Goal: Transaction & Acquisition: Download file/media

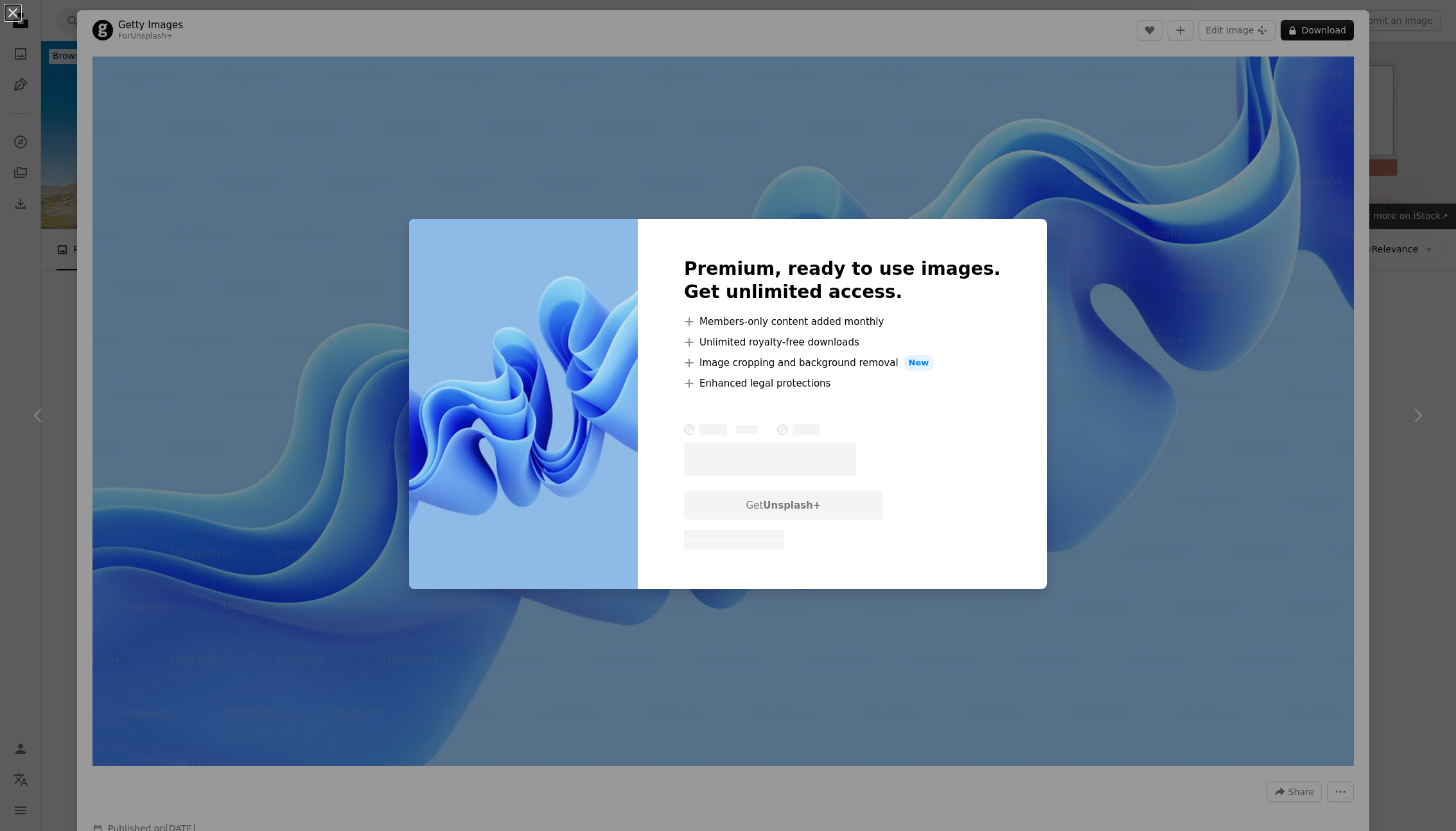
scroll to position [268, 0]
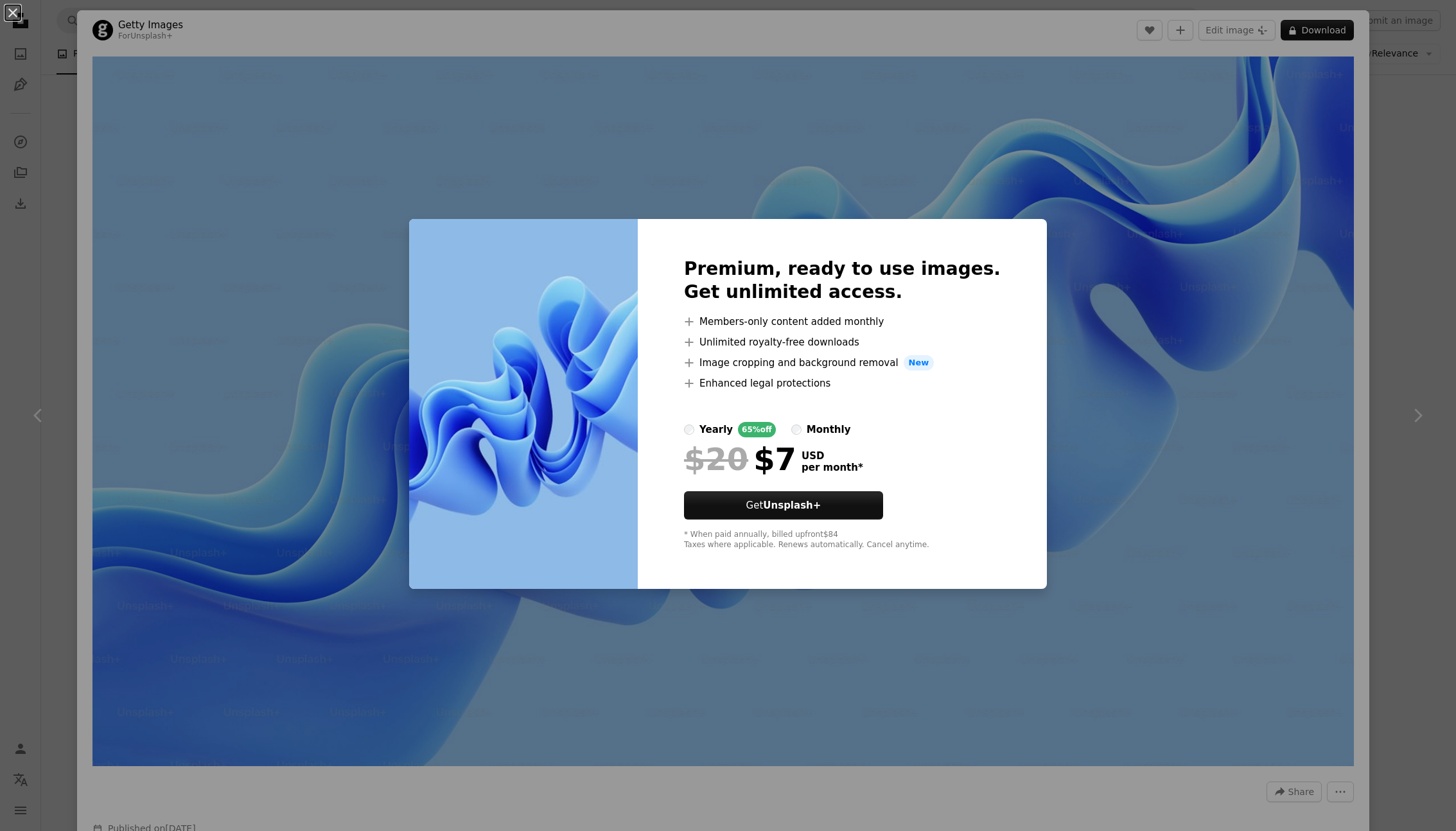
click at [1073, 159] on div "An X shape Premium, ready to use images. Get unlimited access. A plus sign Memb…" at bounding box center [728, 415] width 1456 height 831
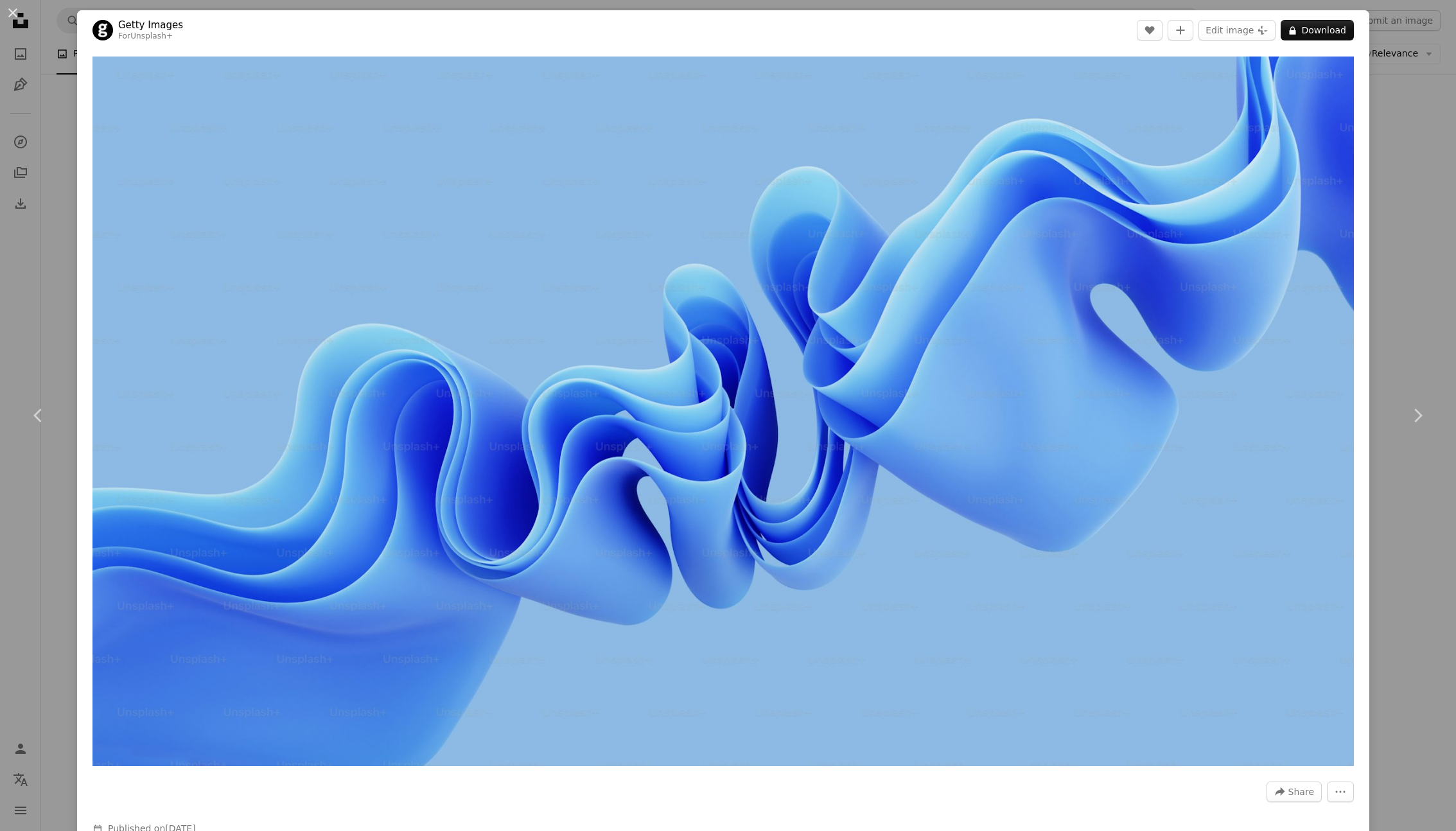
click at [1411, 334] on div "An X shape Chevron left Chevron right Getty Images For Unsplash+ A heart A plus…" at bounding box center [728, 415] width 1456 height 831
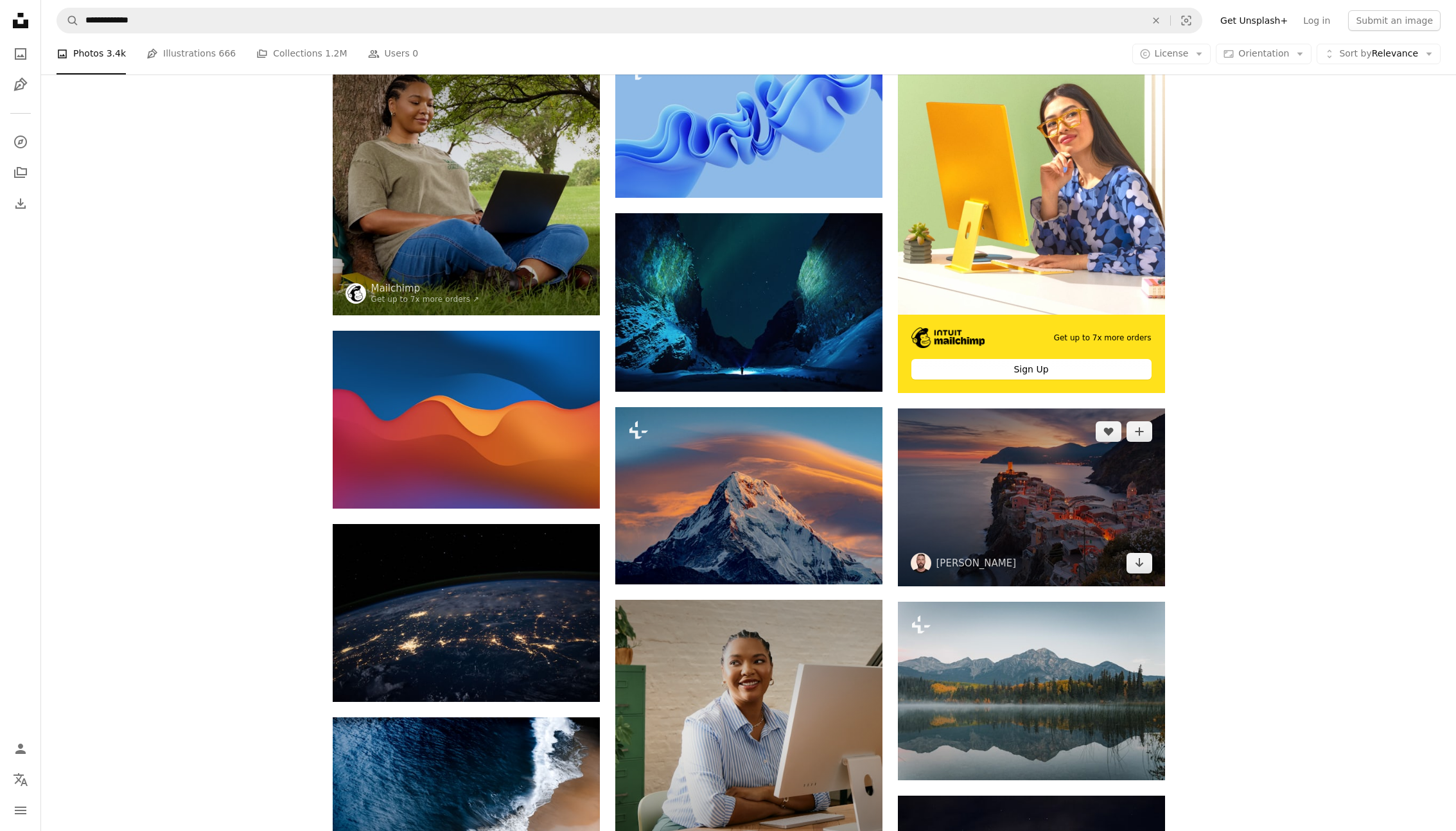
scroll to position [375, 0]
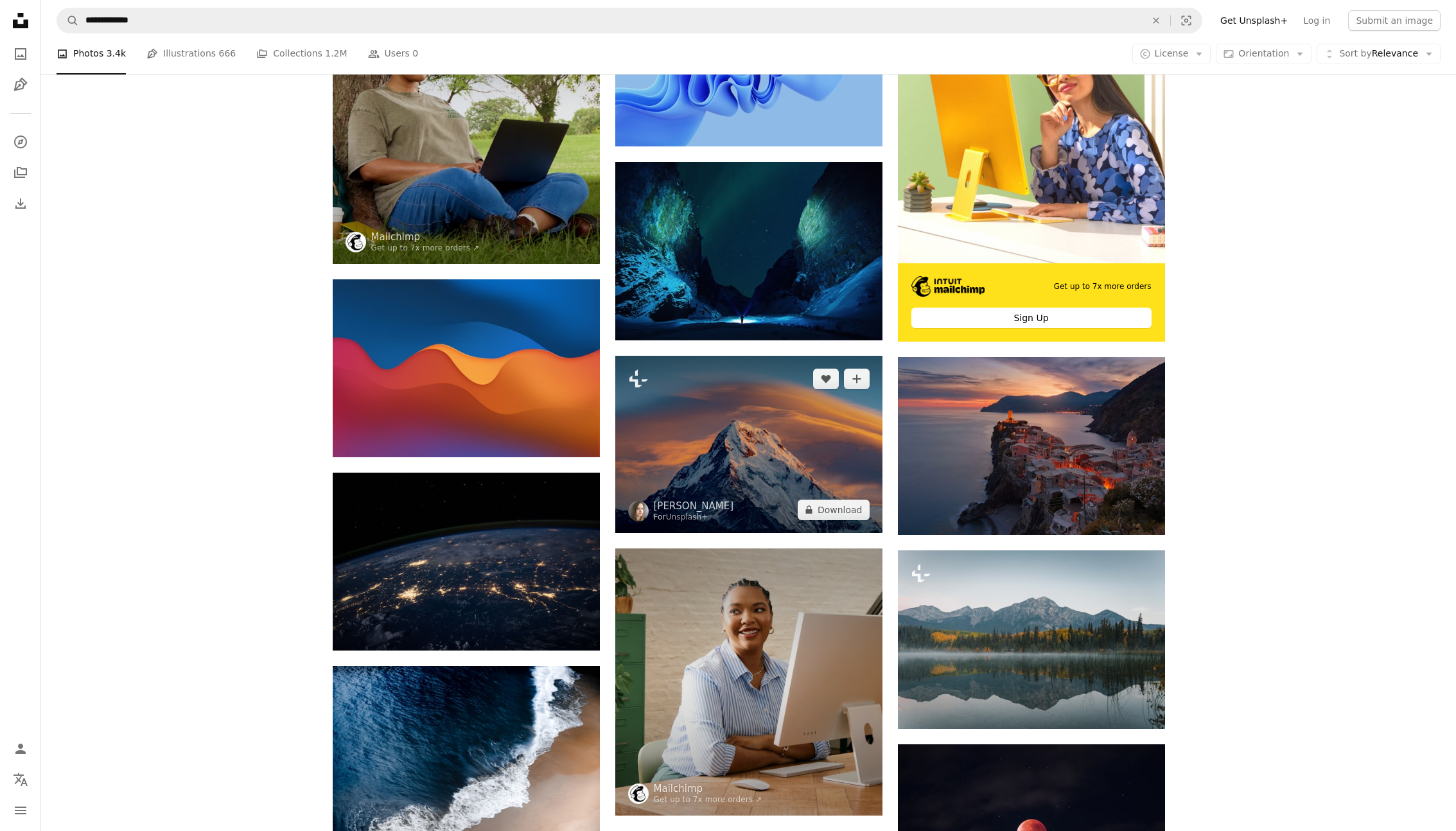
click at [800, 449] on img at bounding box center [748, 444] width 267 height 177
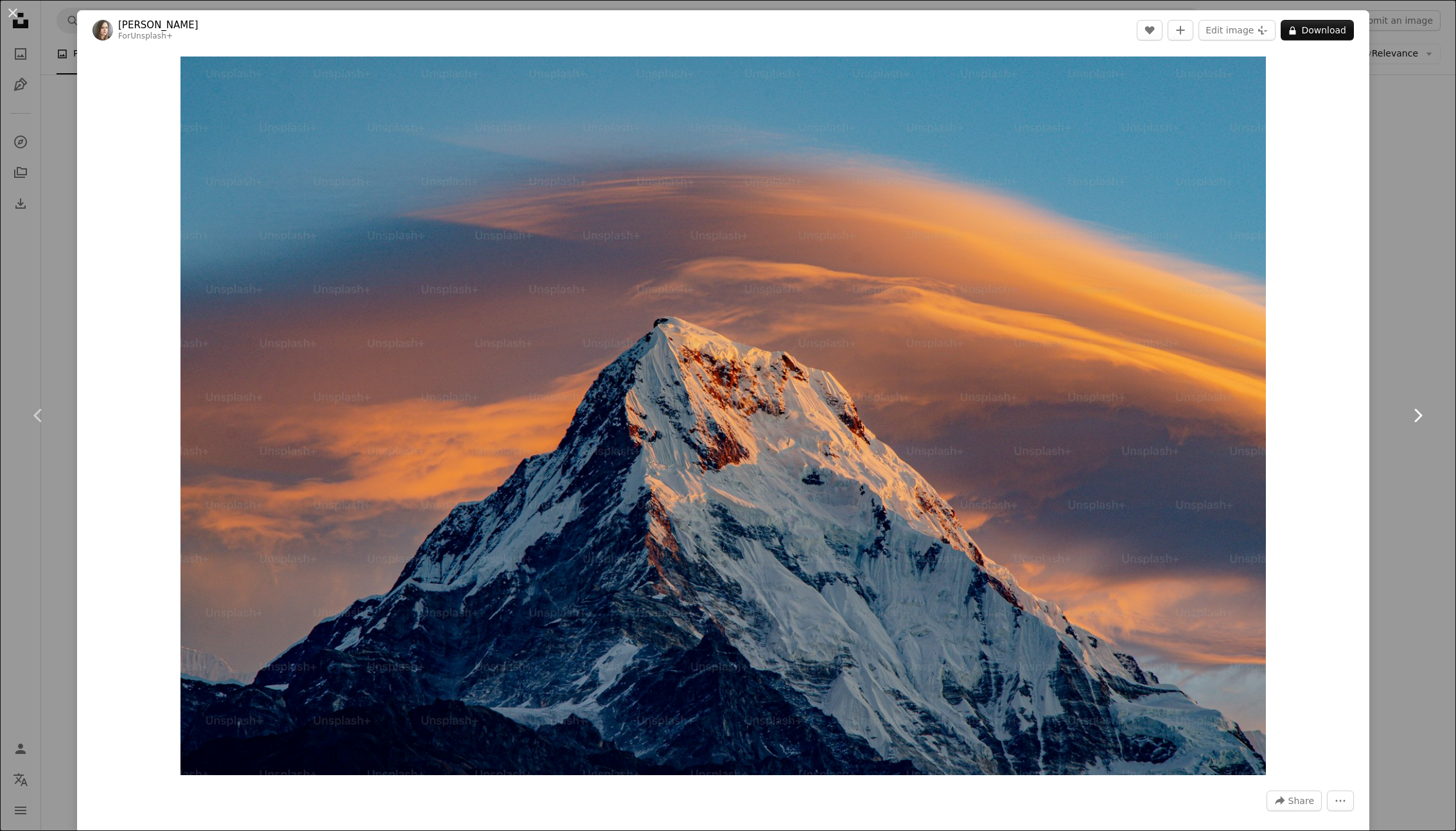
click at [1433, 363] on link "Chevron right" at bounding box center [1417, 415] width 77 height 123
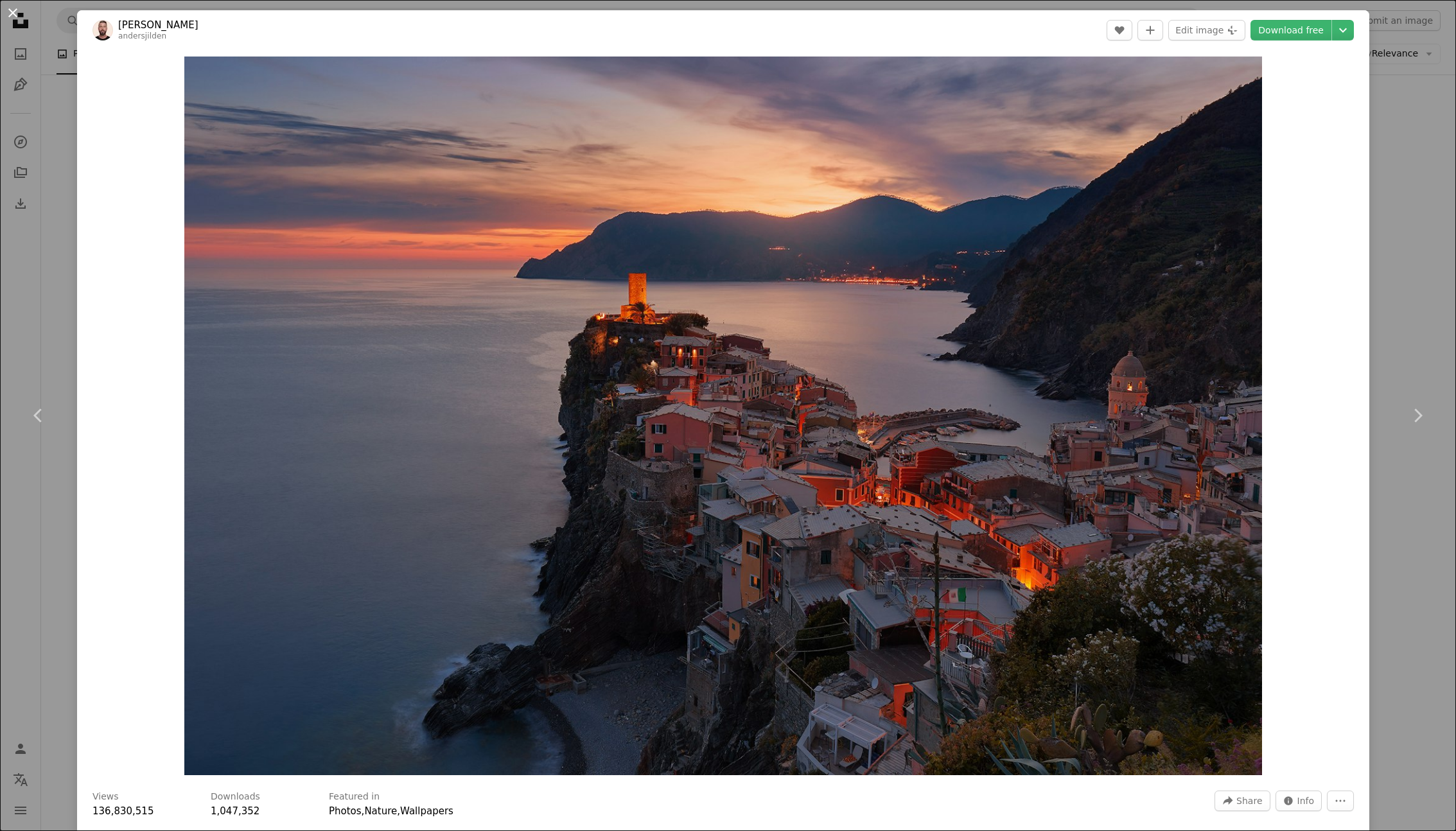
click at [10, 13] on button "An X shape" at bounding box center [12, 12] width 15 height 15
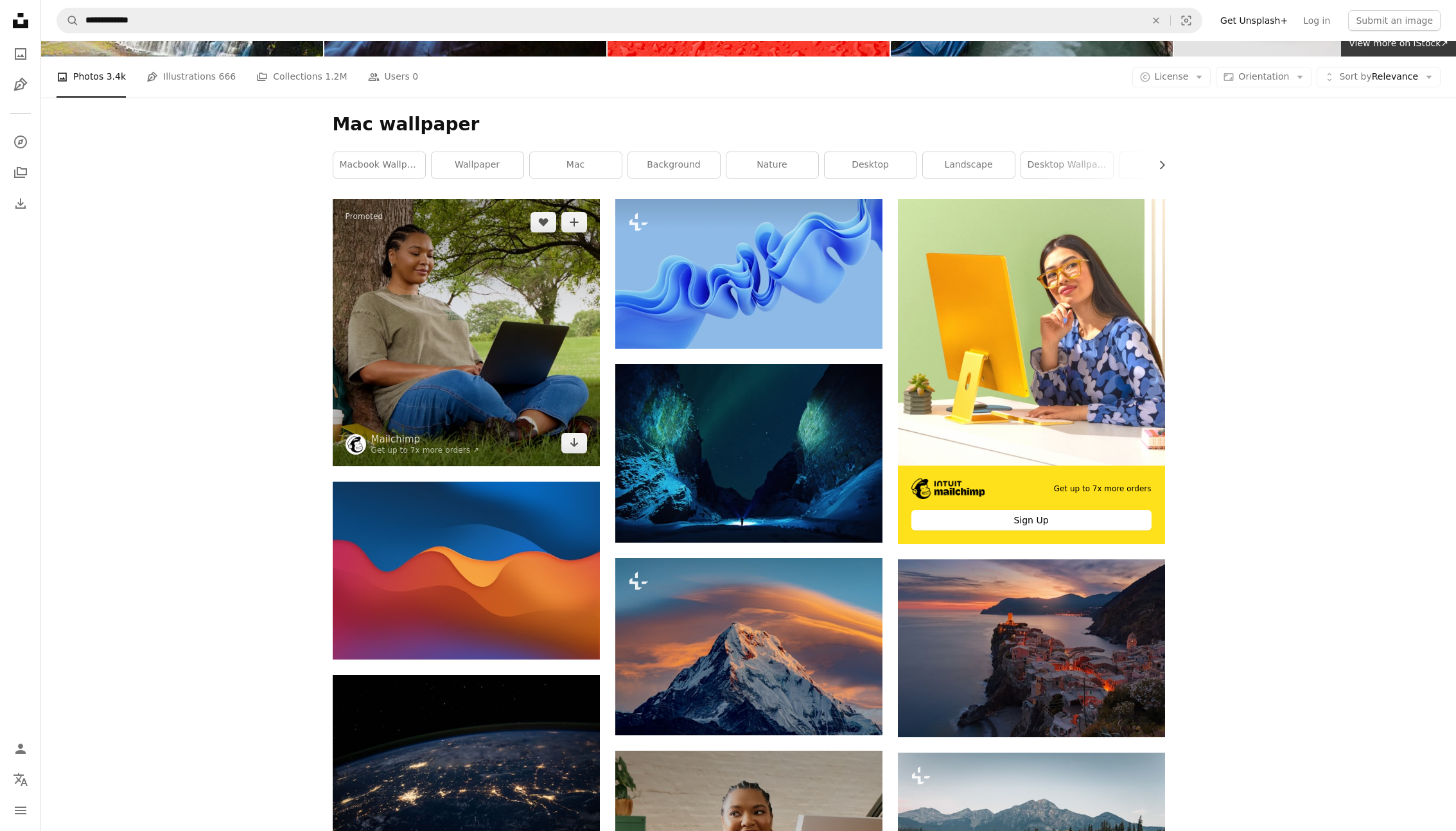
scroll to position [87, 0]
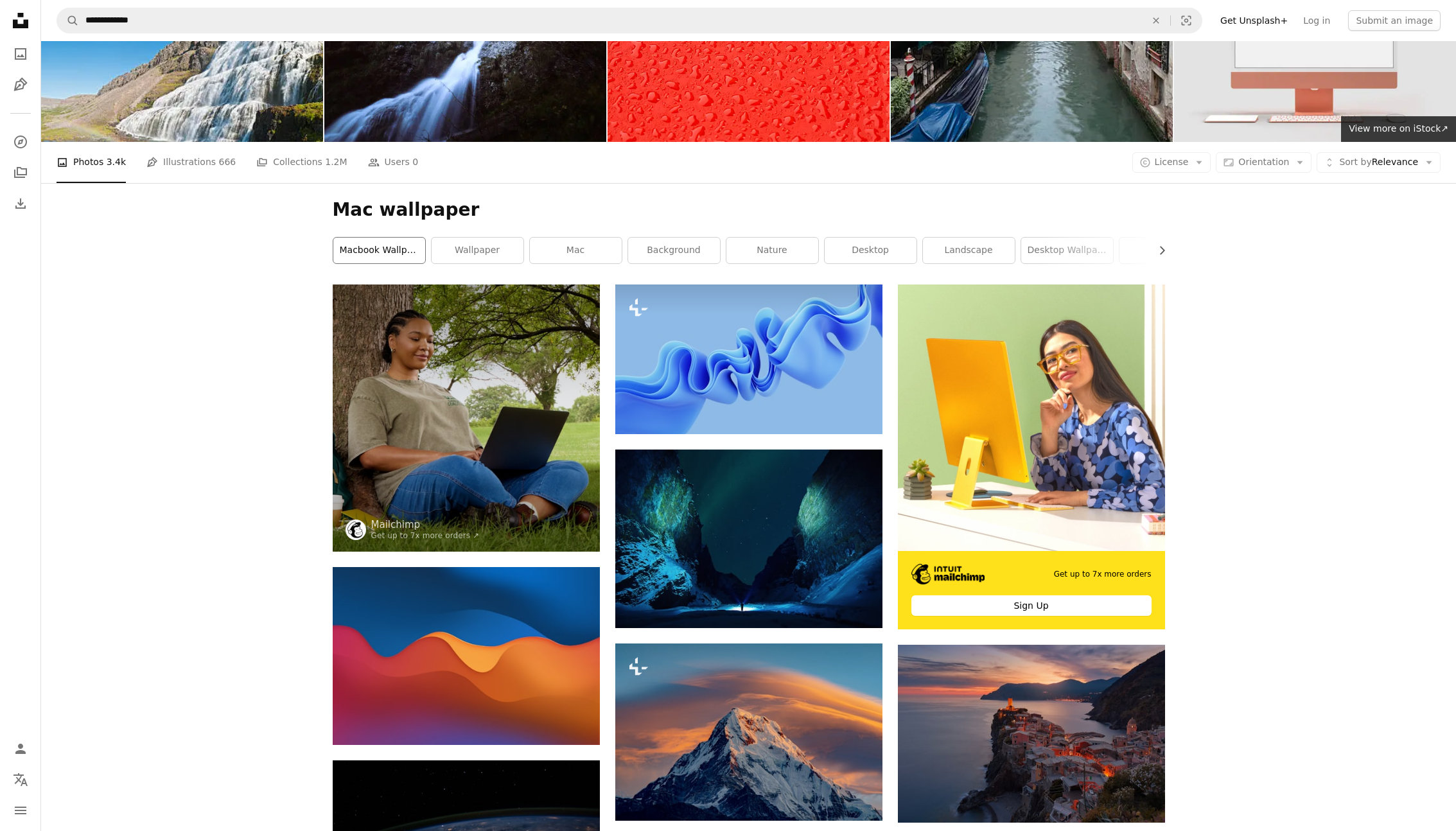
click at [379, 256] on link "macbook wallpaper" at bounding box center [379, 250] width 92 height 25
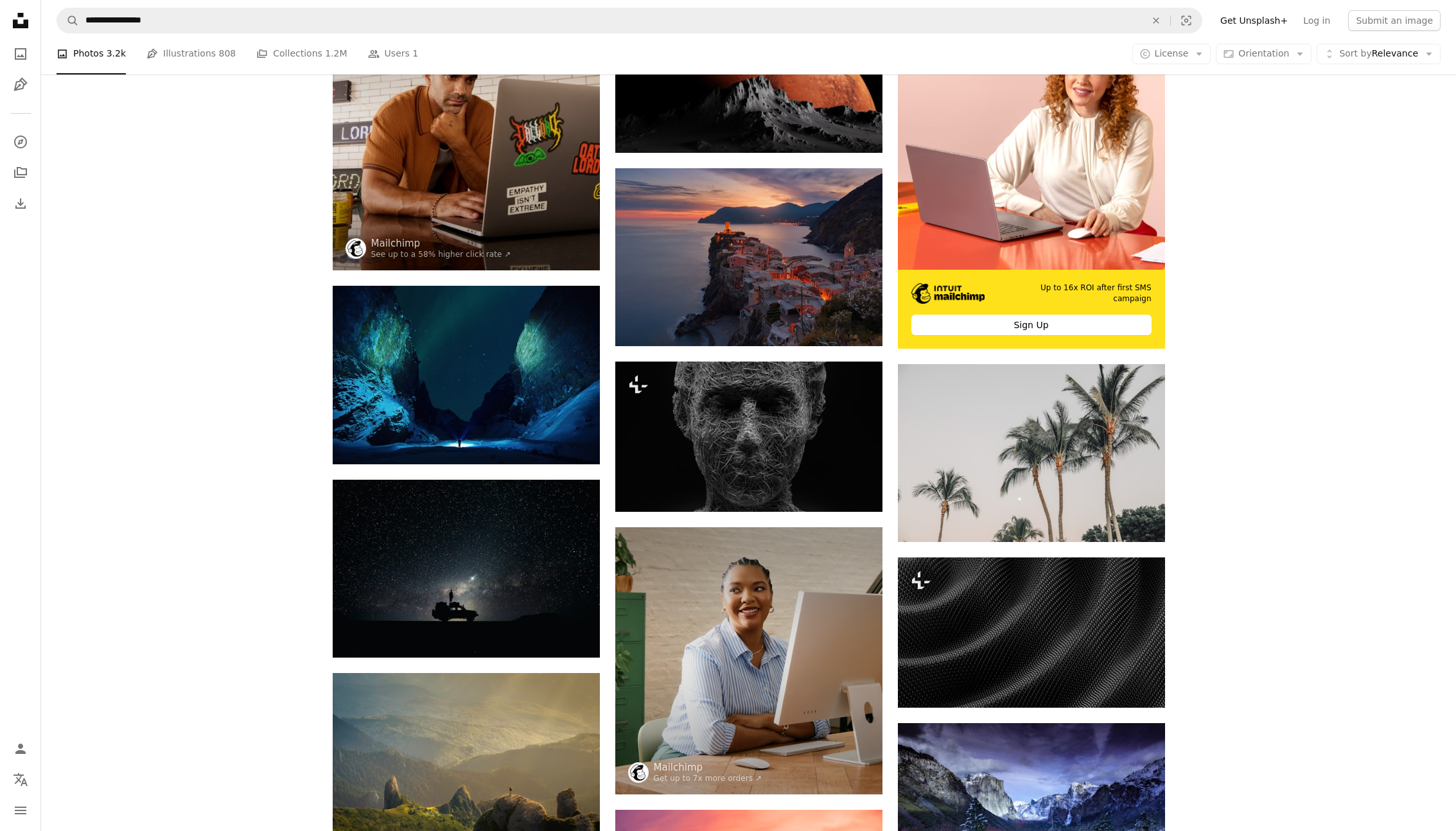
scroll to position [368, 0]
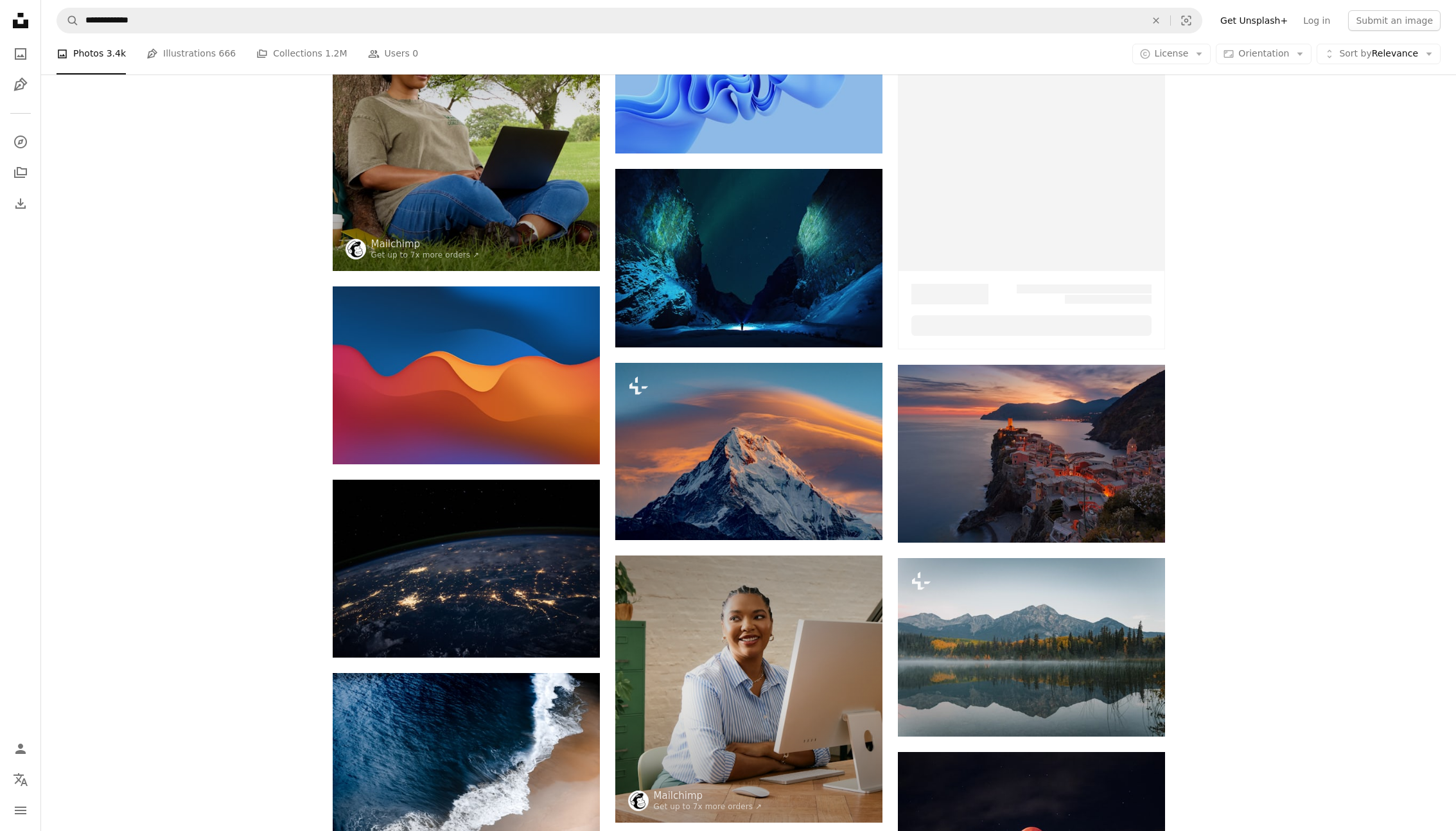
scroll to position [87, 0]
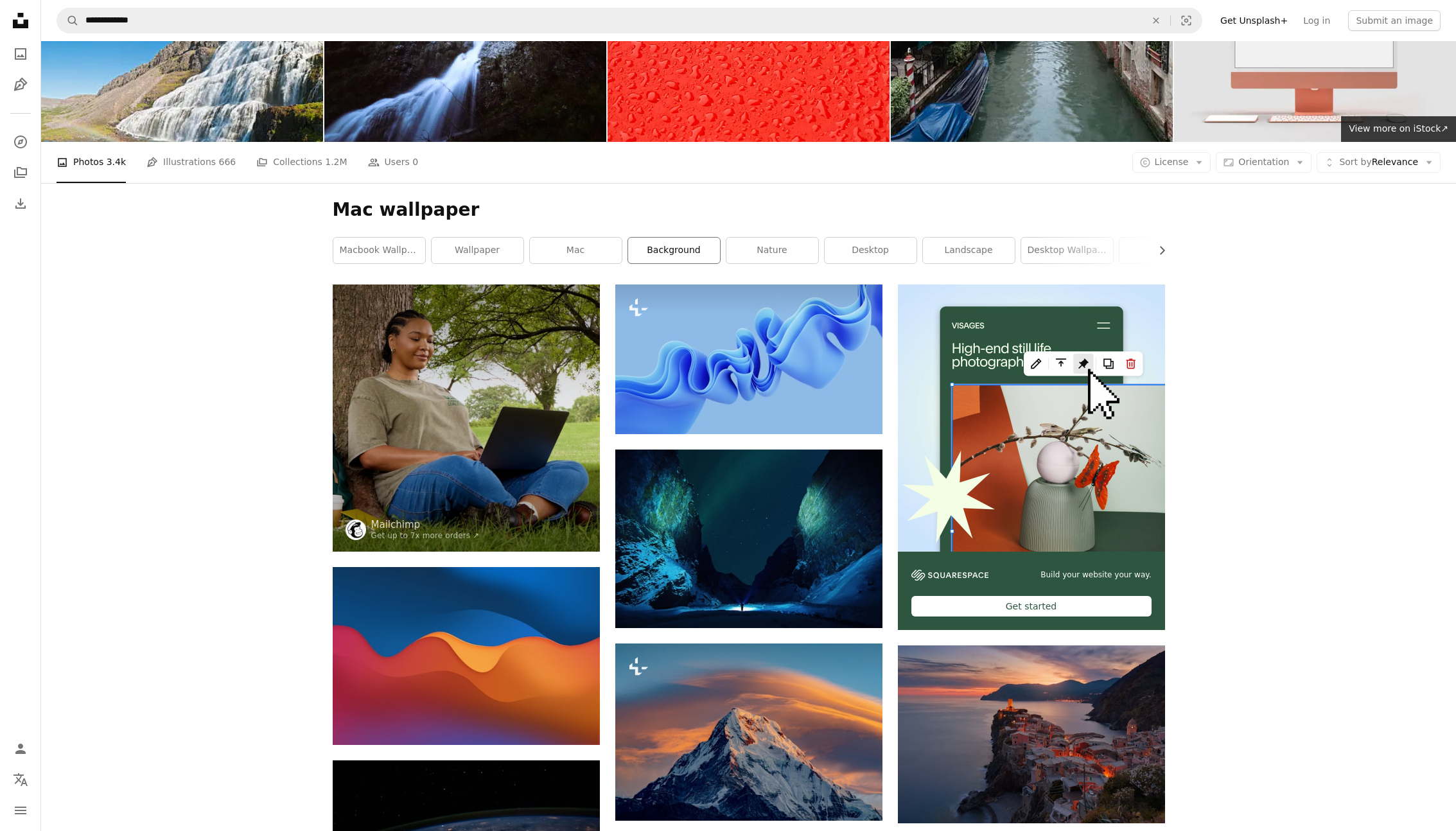
click at [685, 252] on link "background" at bounding box center [674, 250] width 92 height 25
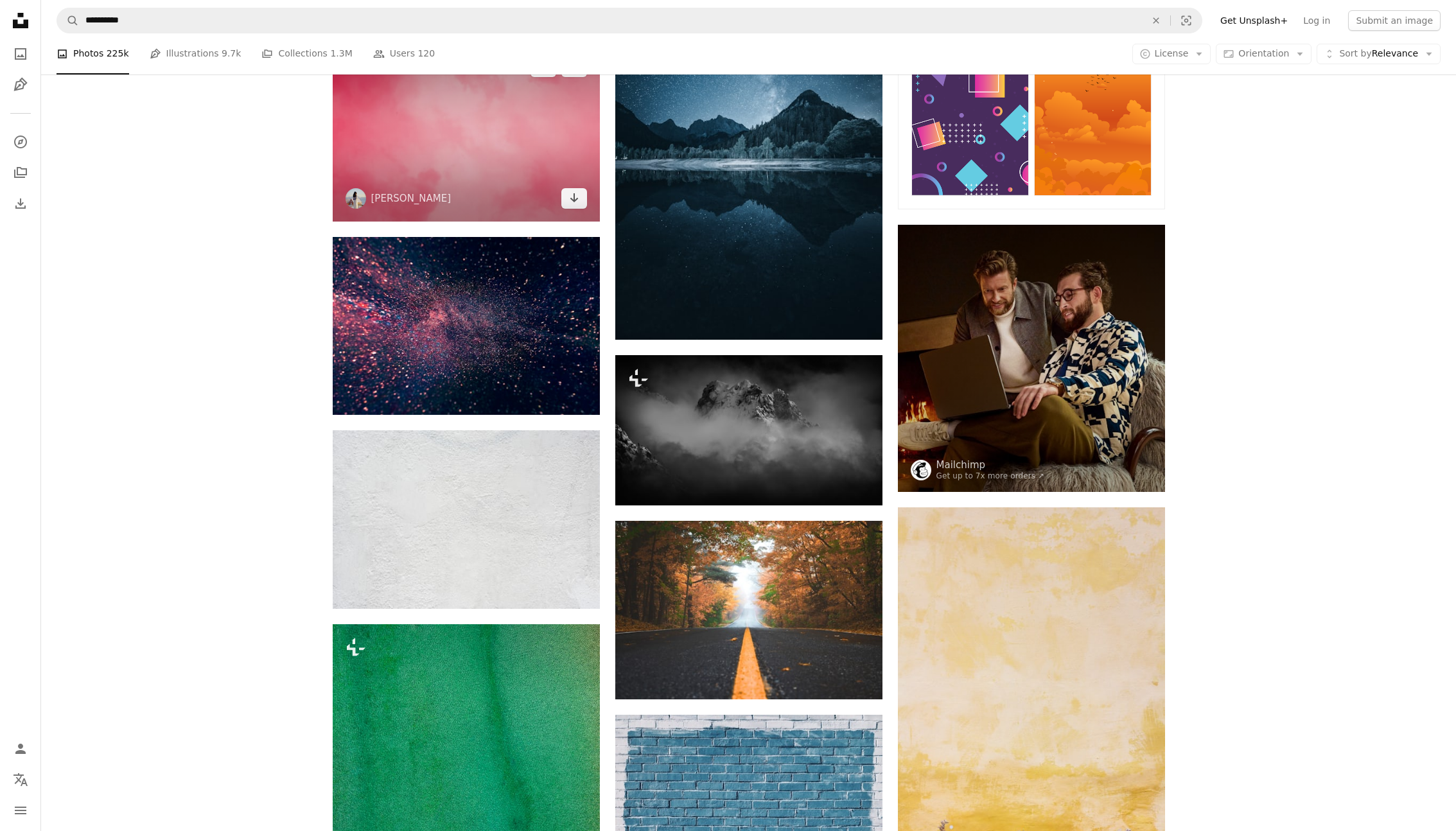
scroll to position [844, 0]
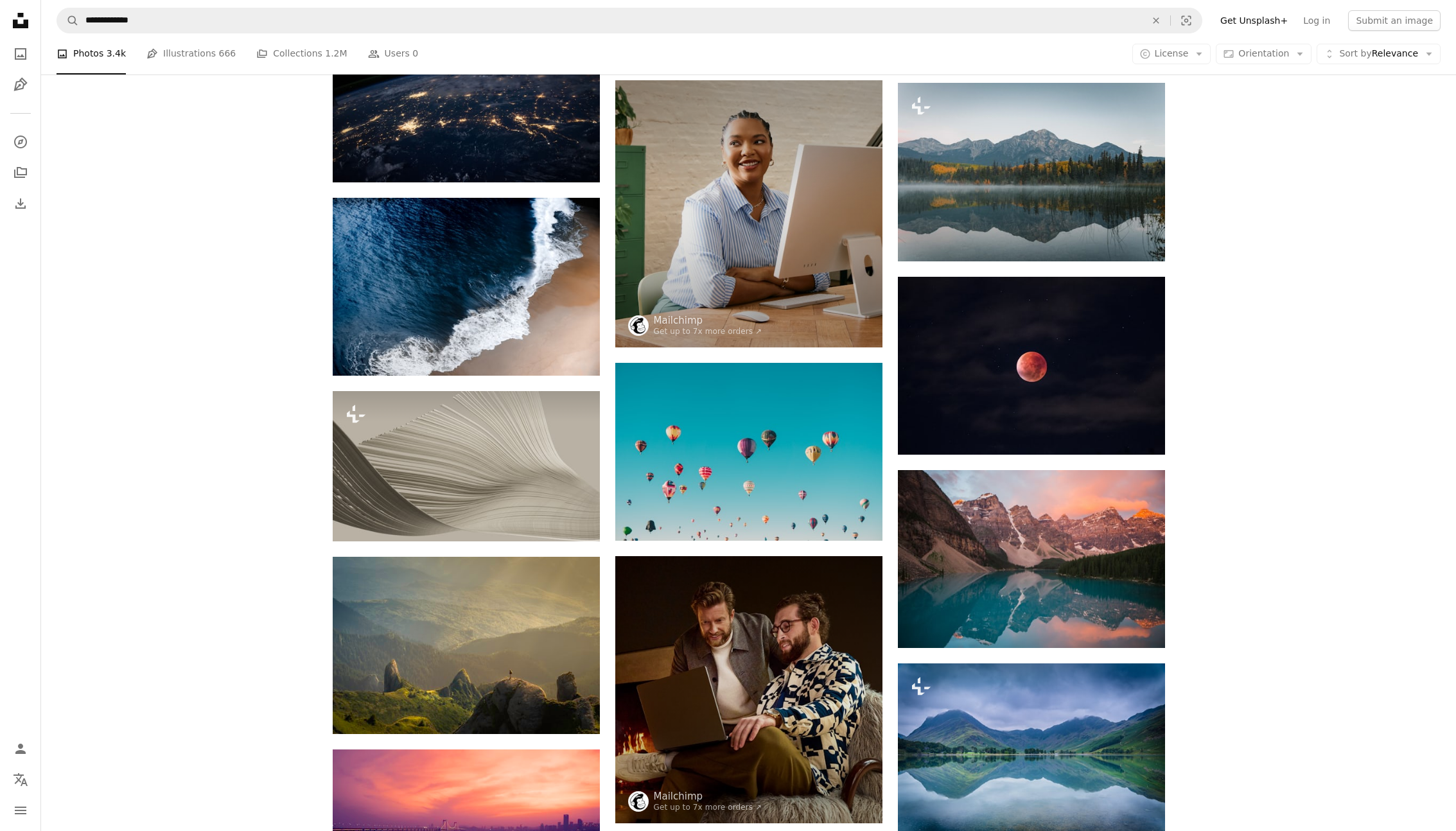
scroll to position [87, 0]
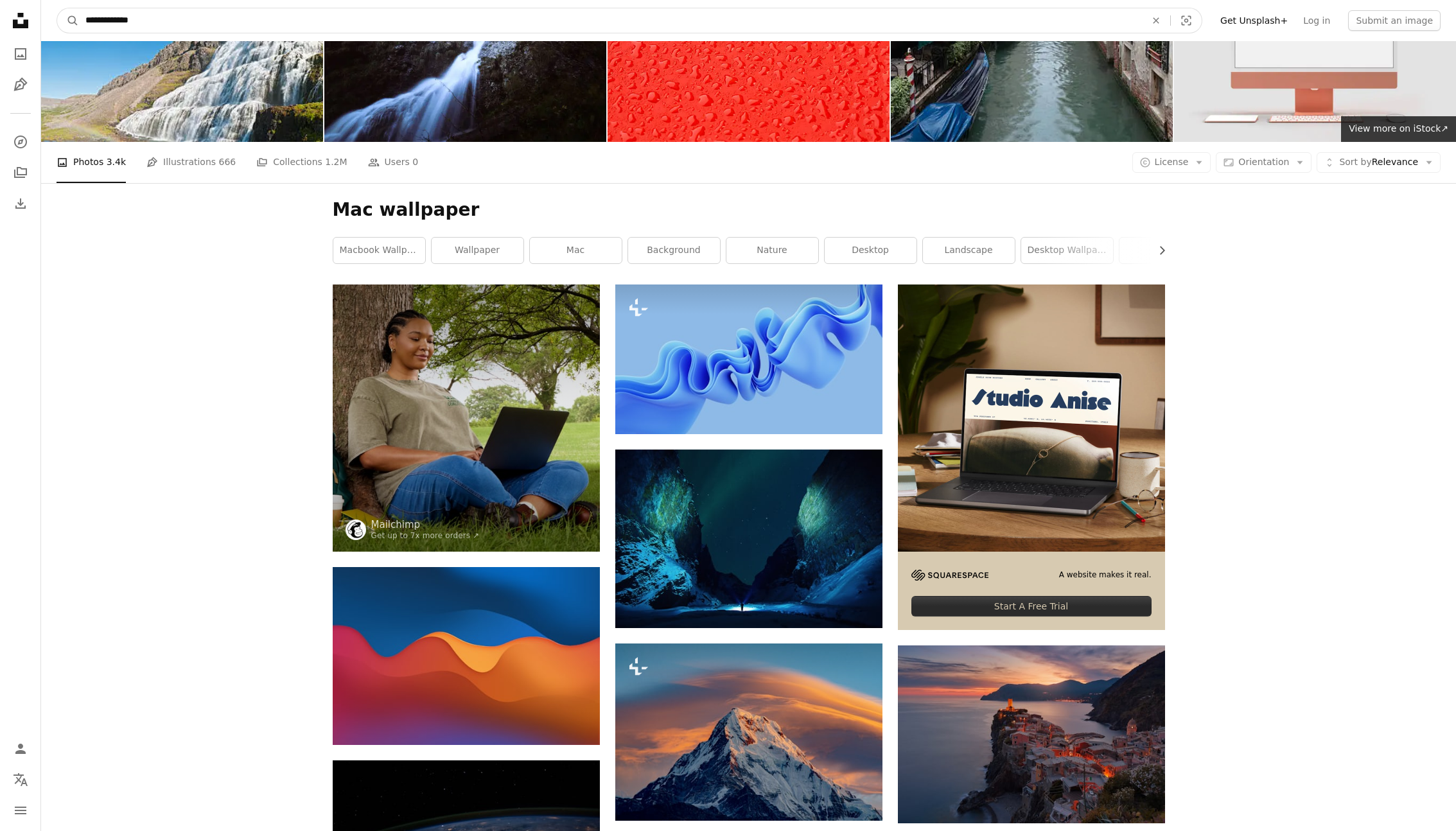
click at [119, 18] on input "**********" at bounding box center [611, 21] width 1063 height 25
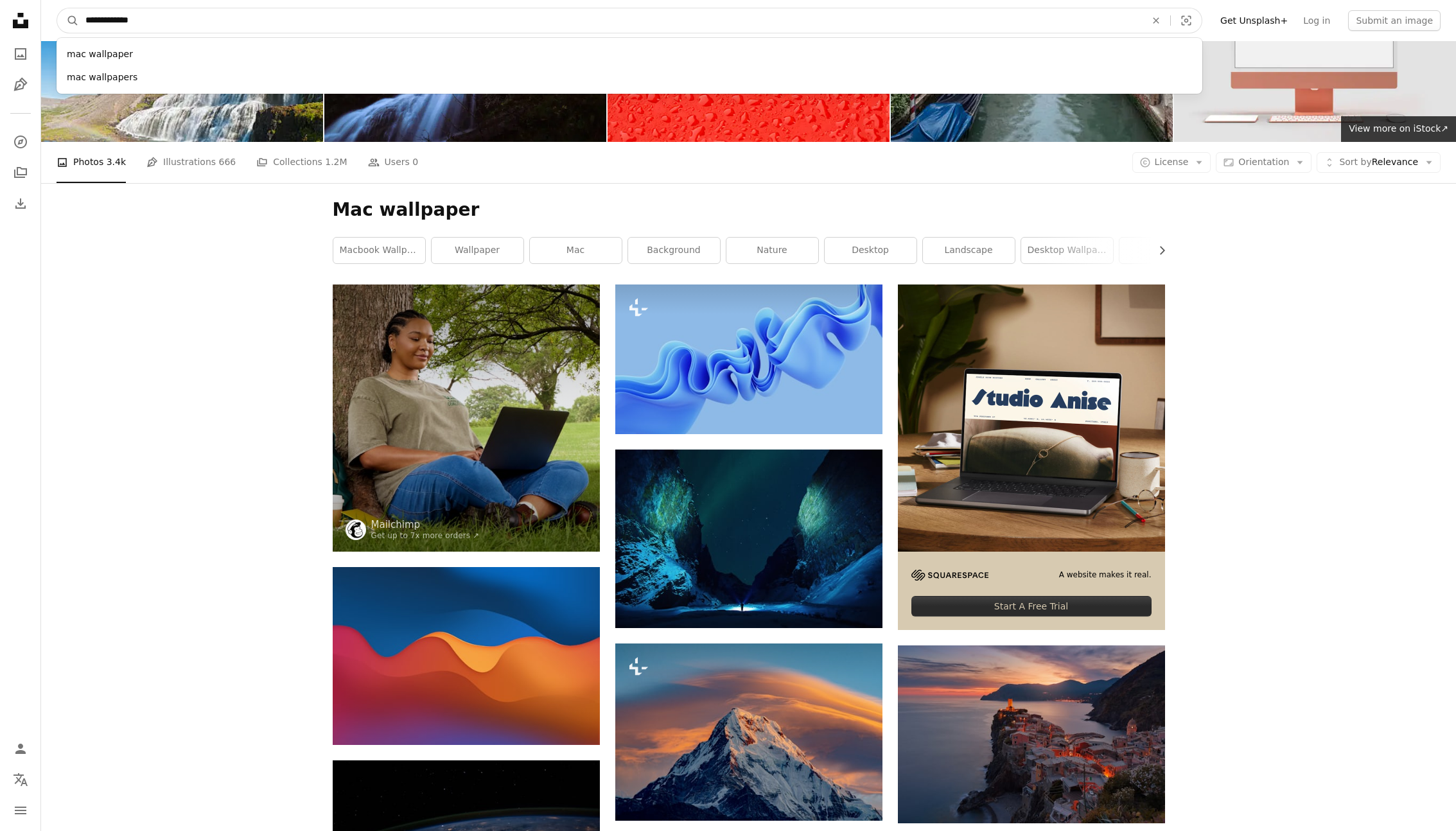
click at [119, 17] on input "**********" at bounding box center [611, 21] width 1063 height 25
click at [188, 23] on input "**********" at bounding box center [611, 21] width 1063 height 25
type input "**********"
click button "A magnifying glass" at bounding box center [68, 21] width 22 height 25
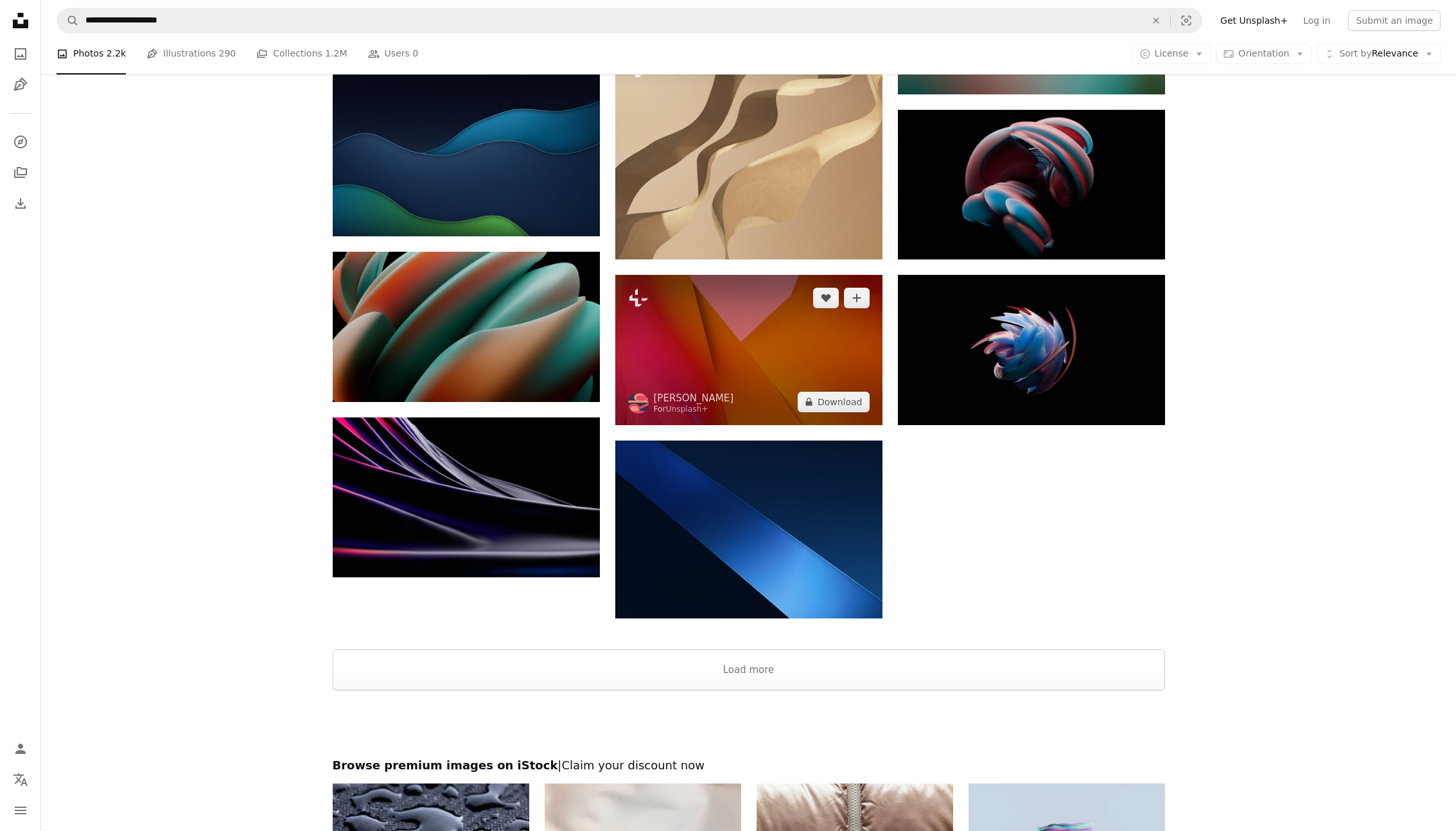
scroll to position [1259, 0]
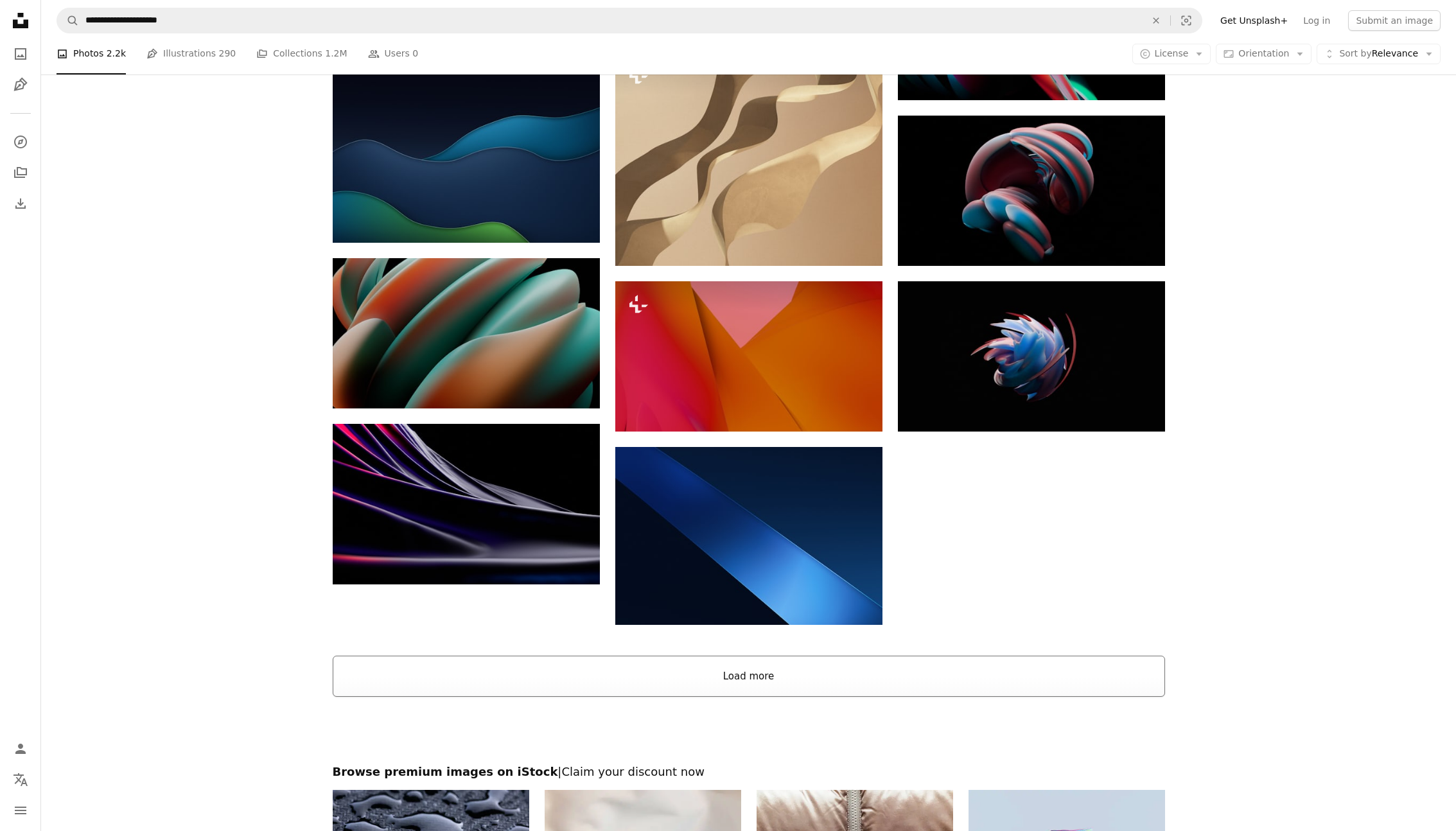
click at [744, 679] on button "Load more" at bounding box center [748, 676] width 832 height 41
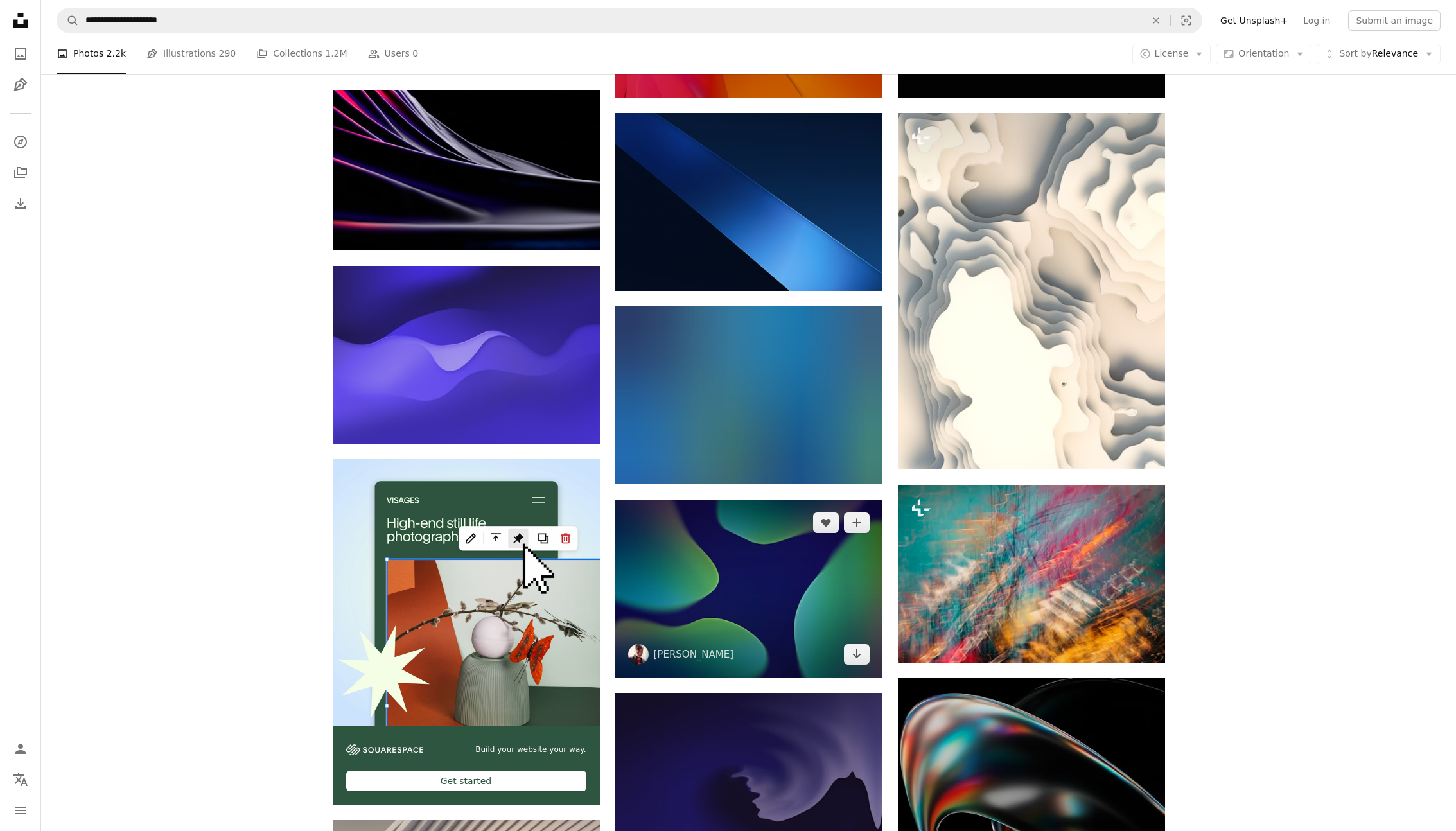
scroll to position [1610, 0]
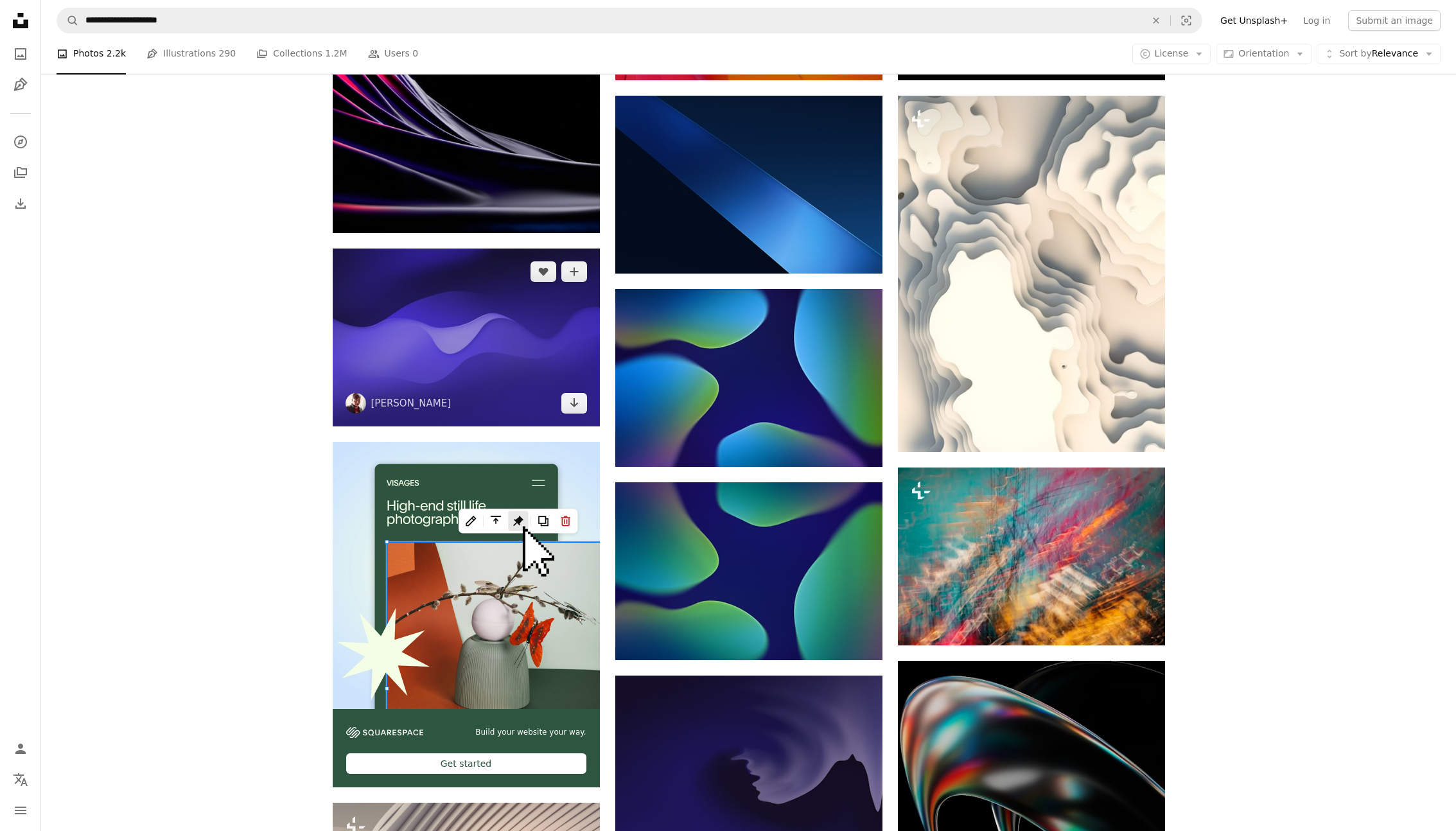
click at [485, 341] on img at bounding box center [466, 337] width 267 height 178
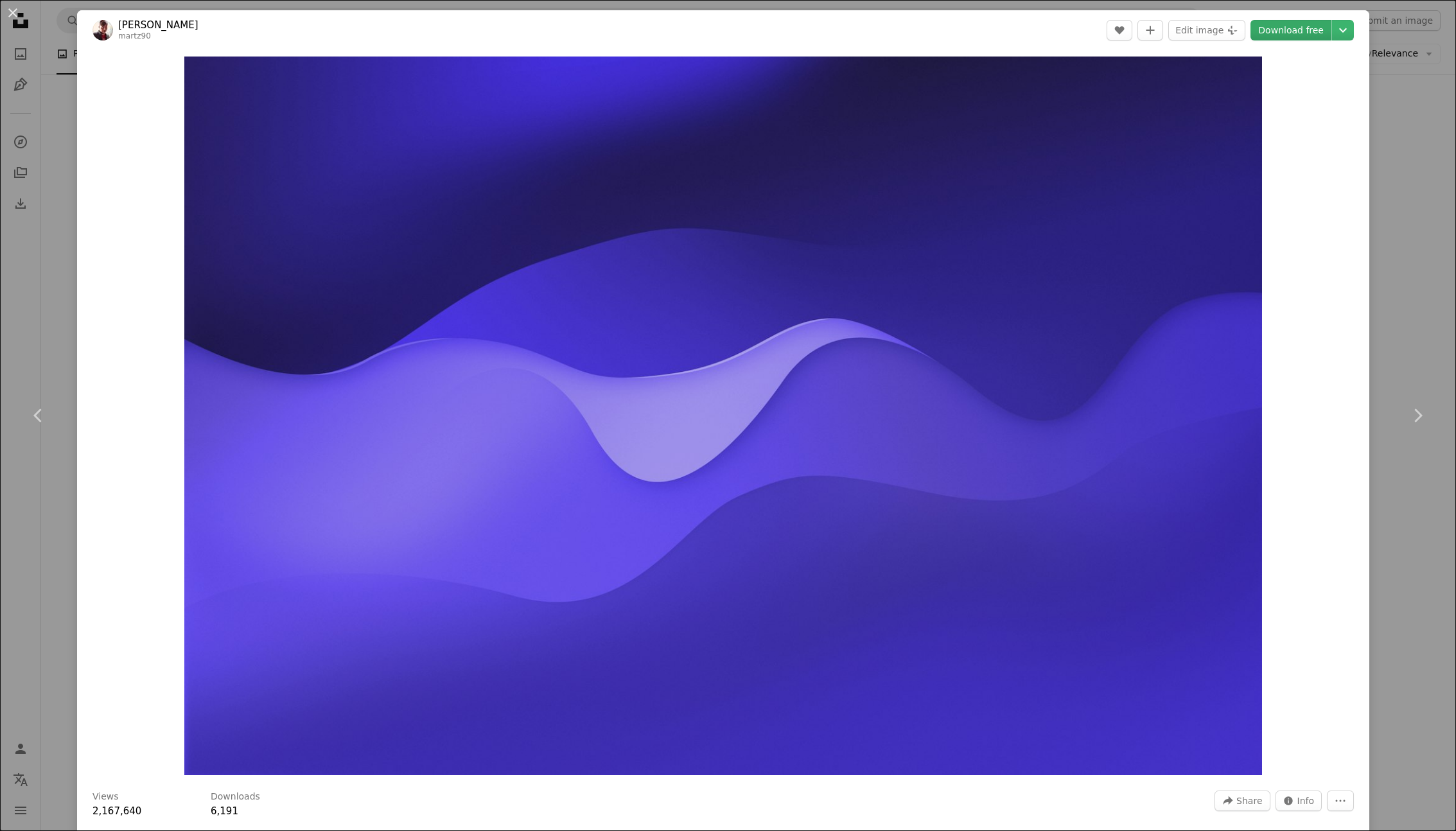
click at [1300, 35] on link "Download free" at bounding box center [1291, 30] width 81 height 21
